Goal: Find specific page/section: Find specific page/section

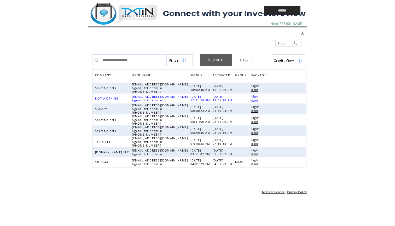
click at [131, 15] on td at bounding box center [163, 10] width 151 height 21
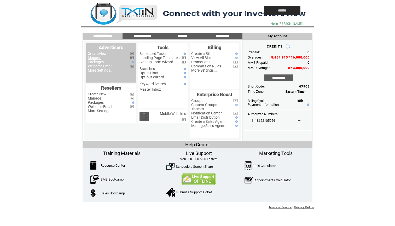
click at [95, 58] on link "Manage" at bounding box center [94, 58] width 13 height 4
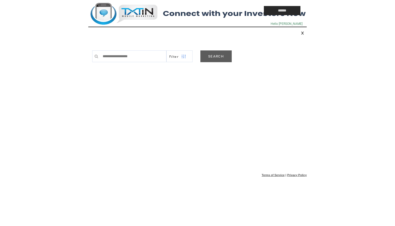
click at [224, 56] on link "SEARCH" at bounding box center [215, 56] width 31 height 12
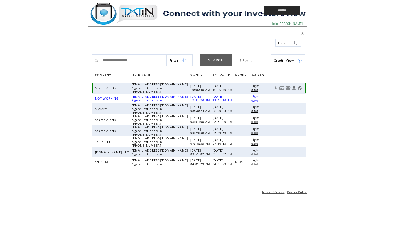
click at [300, 88] on link at bounding box center [299, 88] width 4 height 4
click at [138, 11] on td at bounding box center [163, 10] width 151 height 21
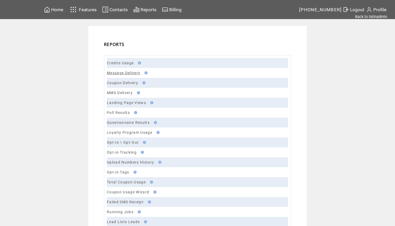
click at [125, 72] on link "Message Delivery" at bounding box center [123, 73] width 33 height 4
